Goal: Task Accomplishment & Management: Manage account settings

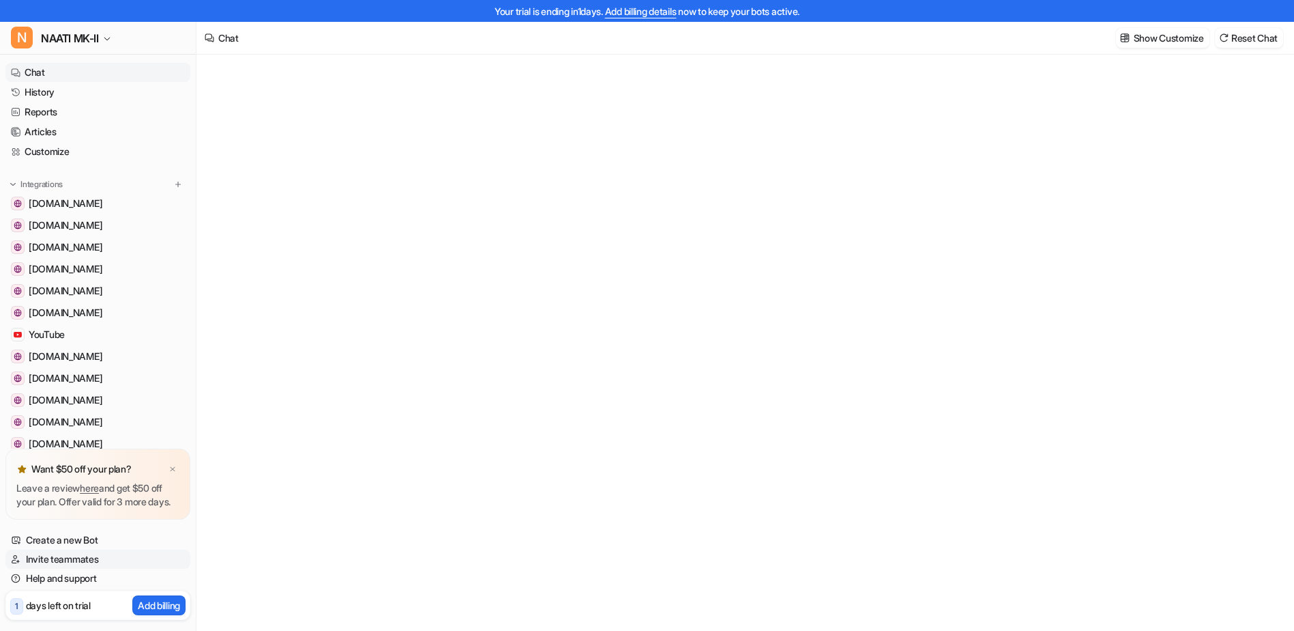
type textarea "**********"
click at [48, 556] on link "Invite teammates" at bounding box center [97, 558] width 185 height 19
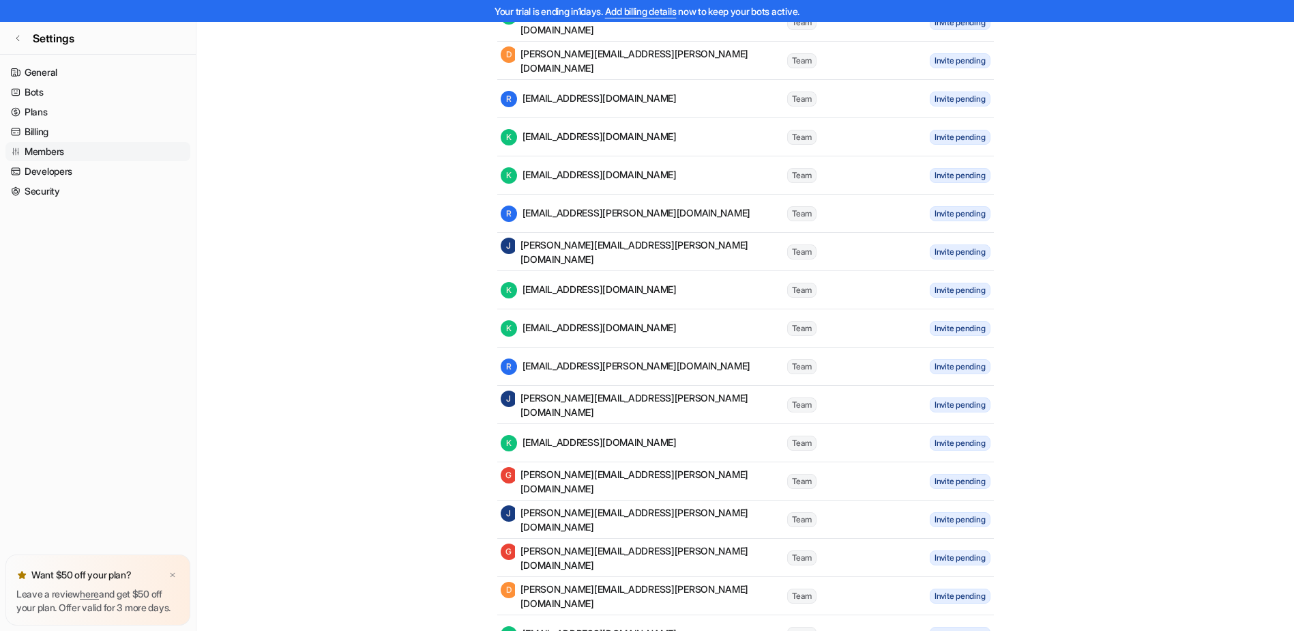
scroll to position [614, 0]
